Goal: Communication & Community: Answer question/provide support

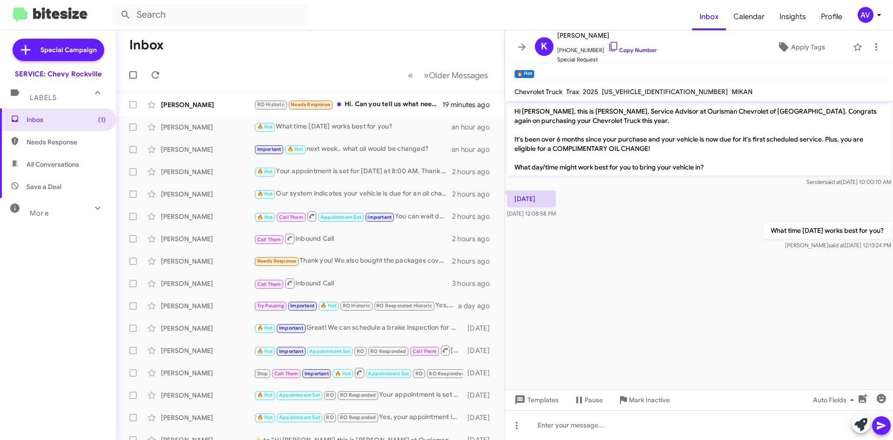
click at [875, 9] on icon at bounding box center [879, 14] width 11 height 11
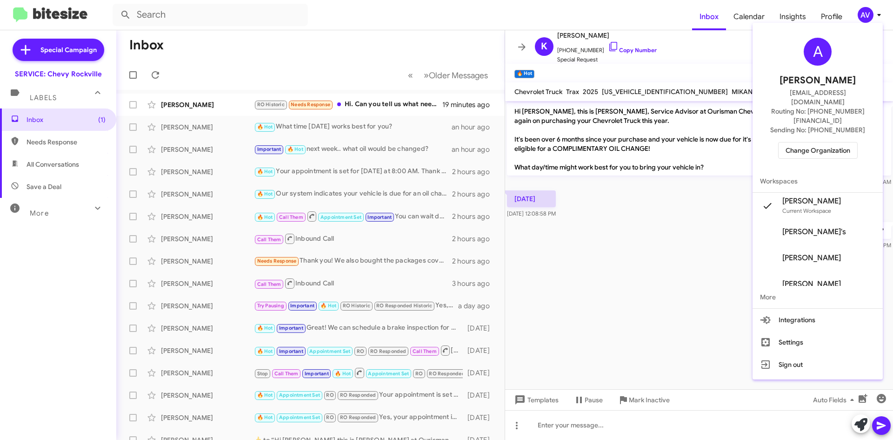
click at [828, 142] on span "Change Organization" at bounding box center [818, 150] width 65 height 16
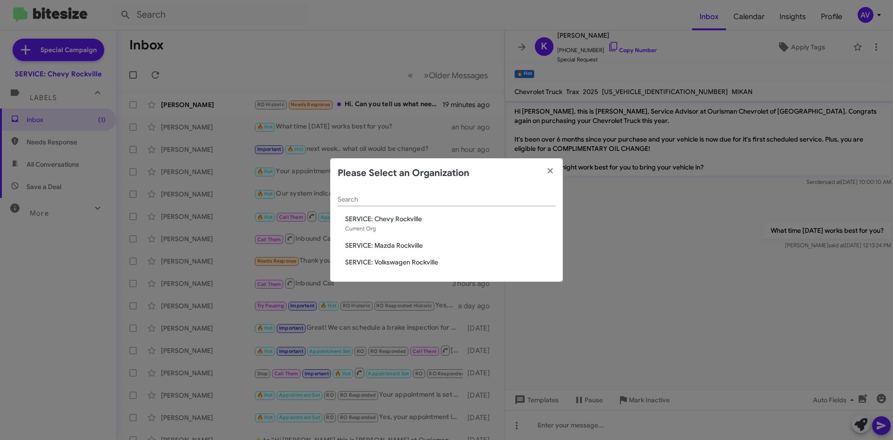
click at [372, 246] on span "SERVICE: Mazda Rockville" at bounding box center [450, 245] width 210 height 9
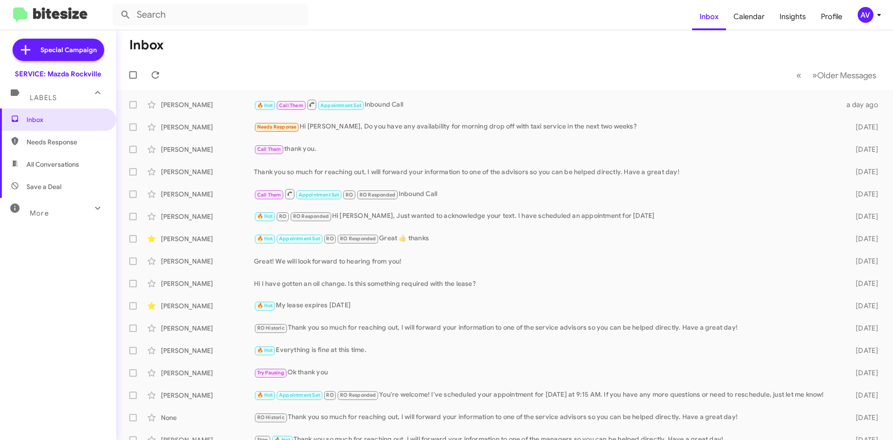
click at [862, 12] on div "AV" at bounding box center [866, 15] width 16 height 16
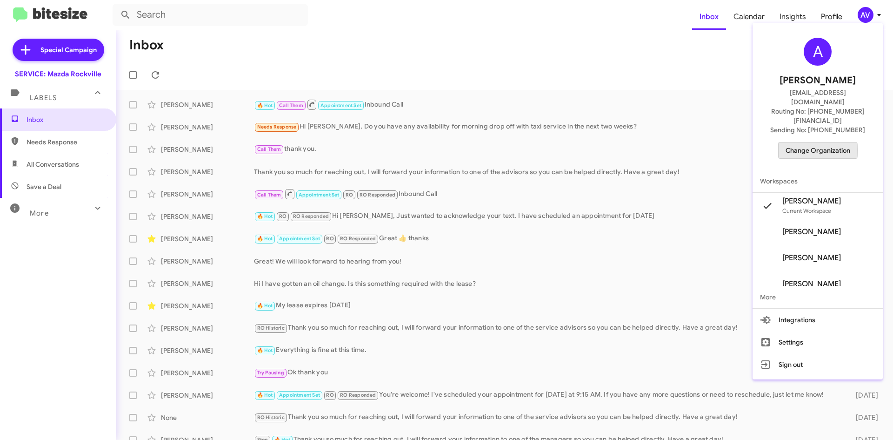
click at [809, 142] on span "Change Organization" at bounding box center [818, 150] width 65 height 16
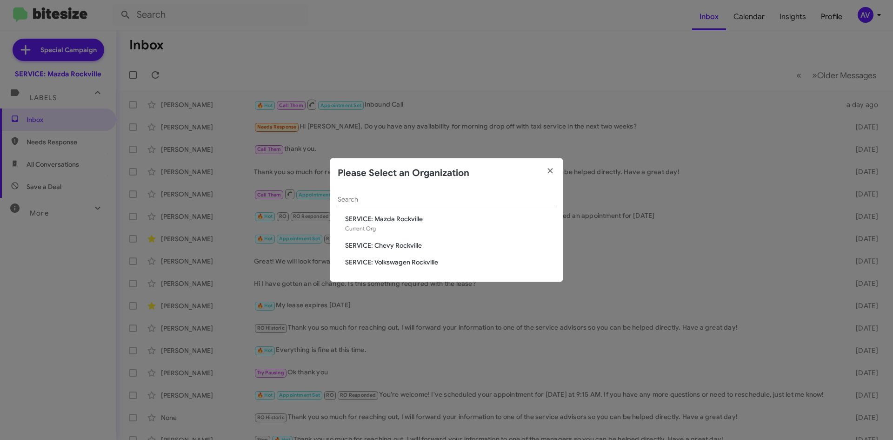
click at [401, 264] on span "SERVICE: Volkswagen Rockville" at bounding box center [450, 261] width 210 height 9
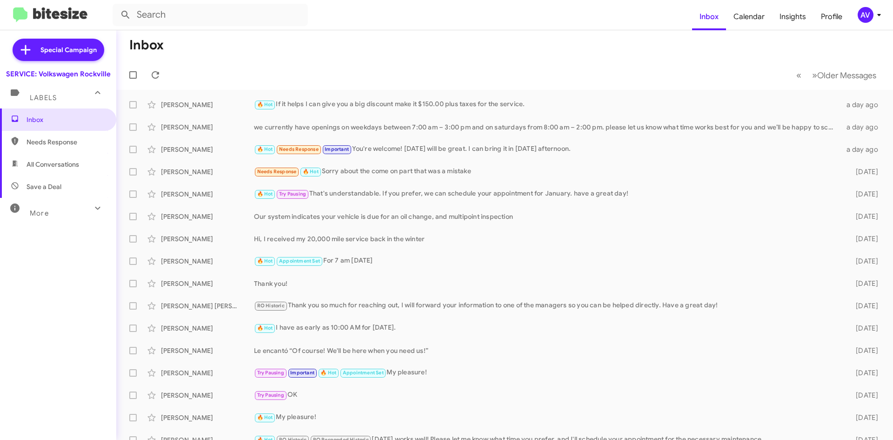
click at [859, 16] on div "AV" at bounding box center [866, 15] width 16 height 16
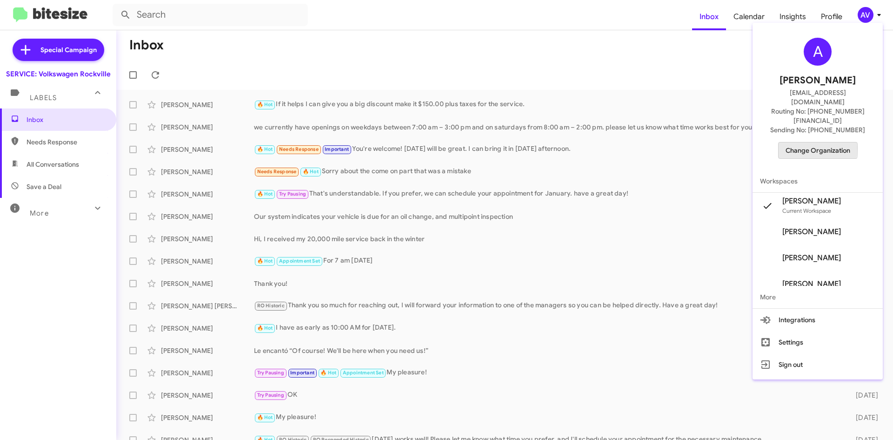
click at [799, 142] on span "Change Organization" at bounding box center [818, 150] width 65 height 16
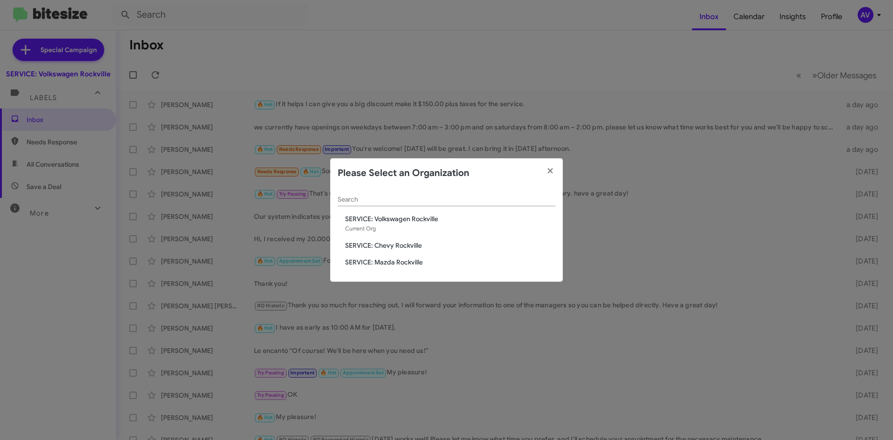
click at [394, 240] on div "Search SERVICE: Volkswagen Rockville Current Org SERVICE: Chevy Rockville SERVI…" at bounding box center [446, 235] width 233 height 94
click at [394, 245] on span "SERVICE: Chevy Rockville" at bounding box center [450, 245] width 210 height 9
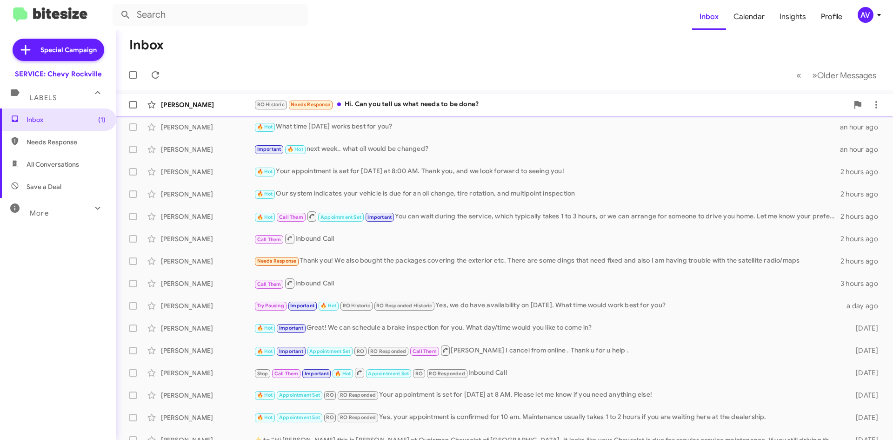
click at [357, 110] on div "[PERSON_NAME] RO Historic Needs Response Hi. Can you tell us what needs to be d…" at bounding box center [505, 104] width 762 height 19
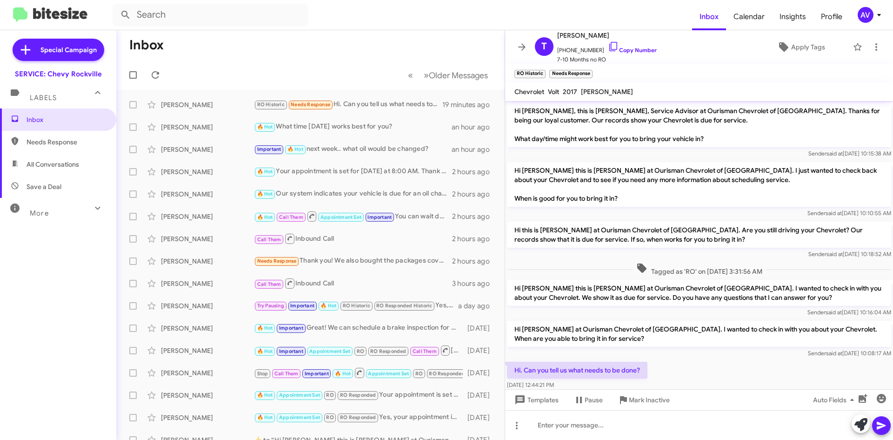
scroll to position [19, 0]
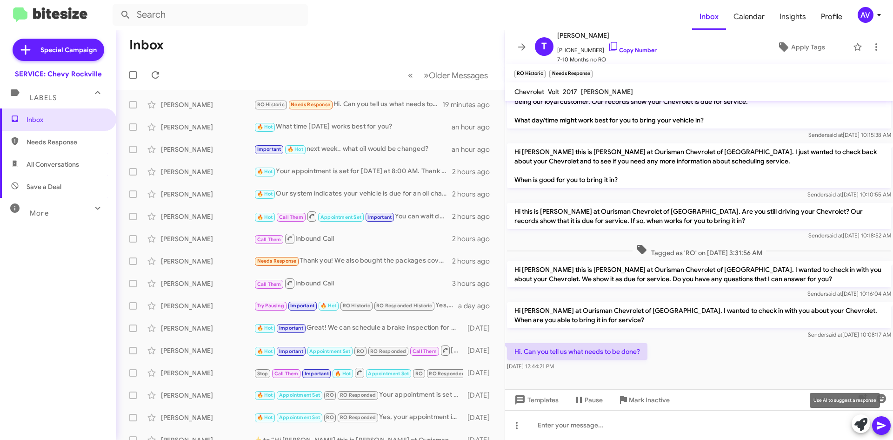
click at [854, 425] on button at bounding box center [861, 423] width 19 height 19
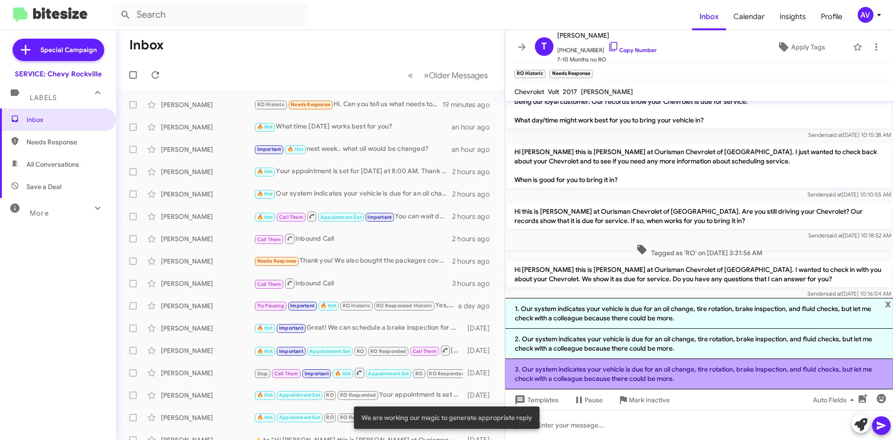
click at [678, 381] on li "3. Our system indicates your vehicle is due for an oil change, tire rotation, b…" at bounding box center [699, 374] width 388 height 30
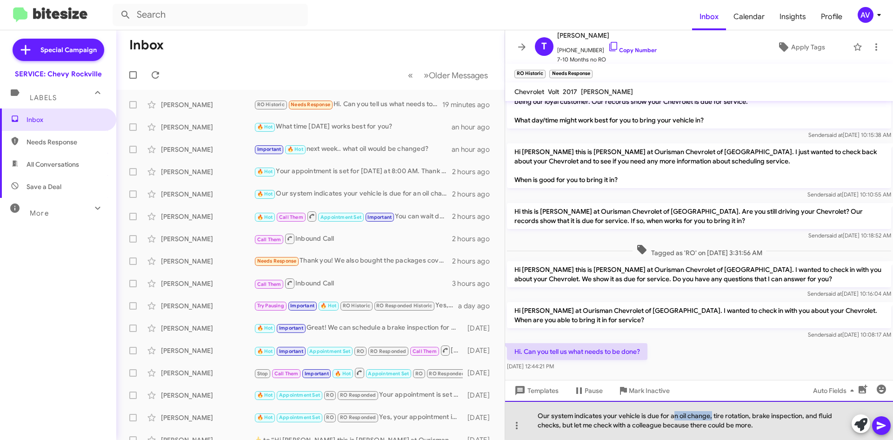
drag, startPoint x: 712, startPoint y: 414, endPoint x: 673, endPoint y: 407, distance: 39.9
click at [673, 407] on div "Our system indicates your vehicle is due for an oil change, tire rotation, brak…" at bounding box center [699, 420] width 388 height 39
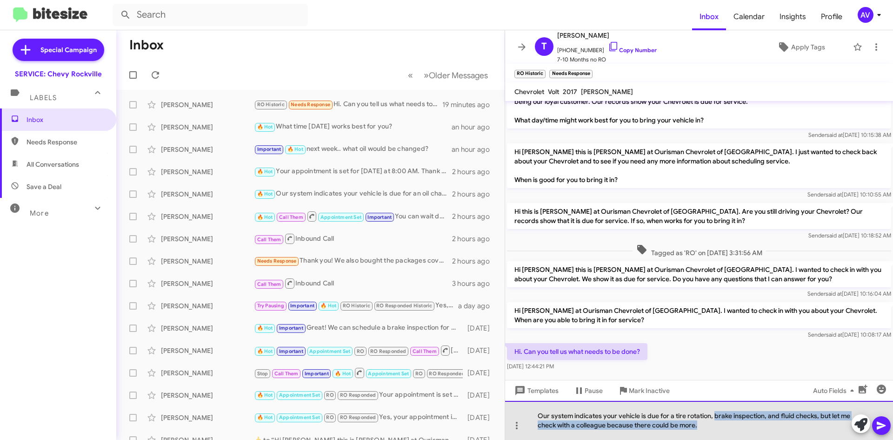
drag, startPoint x: 714, startPoint y: 413, endPoint x: 745, endPoint y: 461, distance: 57.5
click at [745, 439] on html "Inbox Calendar Insights Profile AV Special Campaign SERVICE: Chevy Rockville La…" at bounding box center [446, 220] width 893 height 440
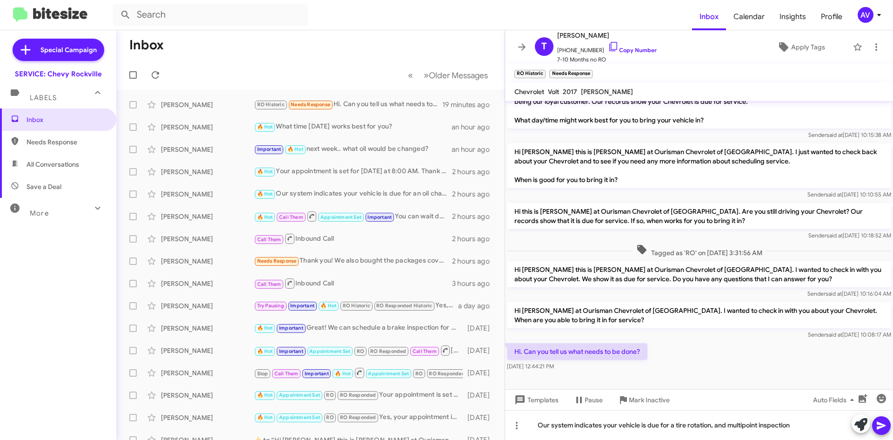
click at [872, 430] on div at bounding box center [871, 424] width 39 height 20
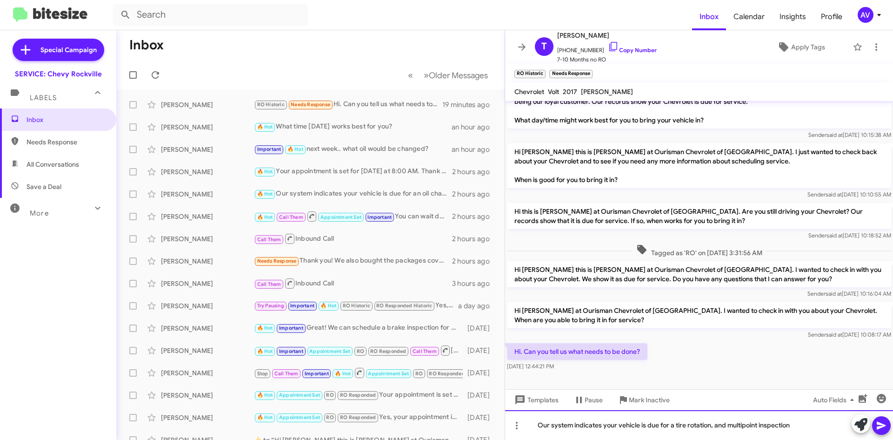
click at [893, 417] on div "Our system indicates your vehicle is due for a tire rotation, and multipoint in…" at bounding box center [699, 425] width 388 height 30
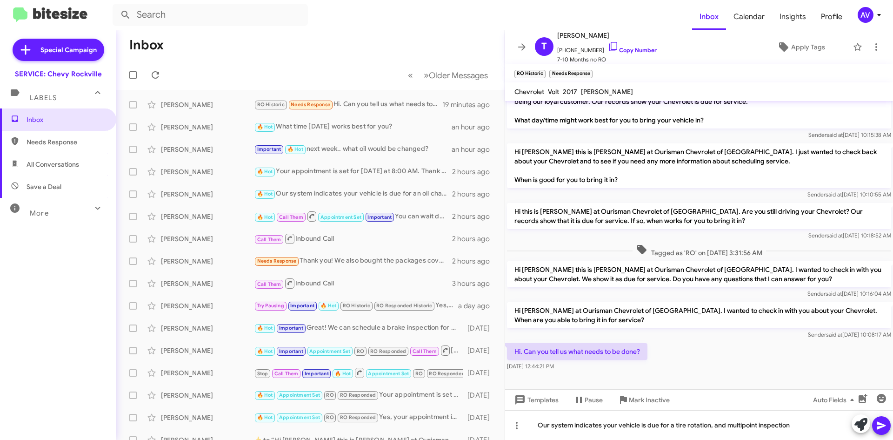
click at [883, 430] on icon at bounding box center [881, 425] width 11 height 11
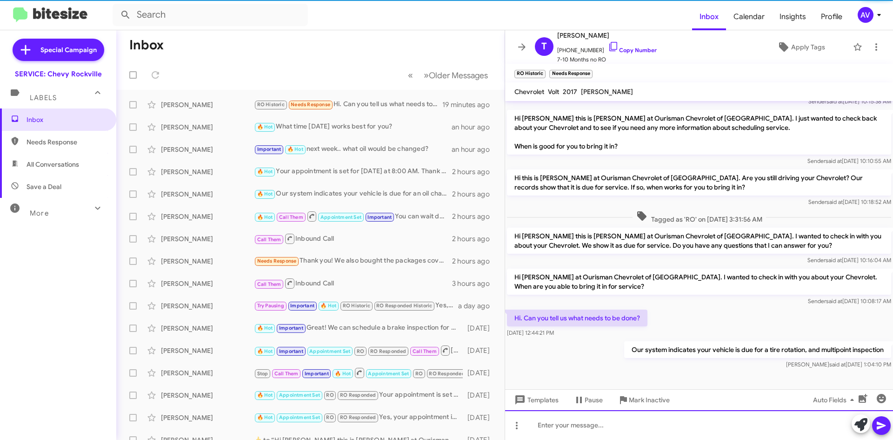
scroll to position [53, 0]
